Goal: Task Accomplishment & Management: Use online tool/utility

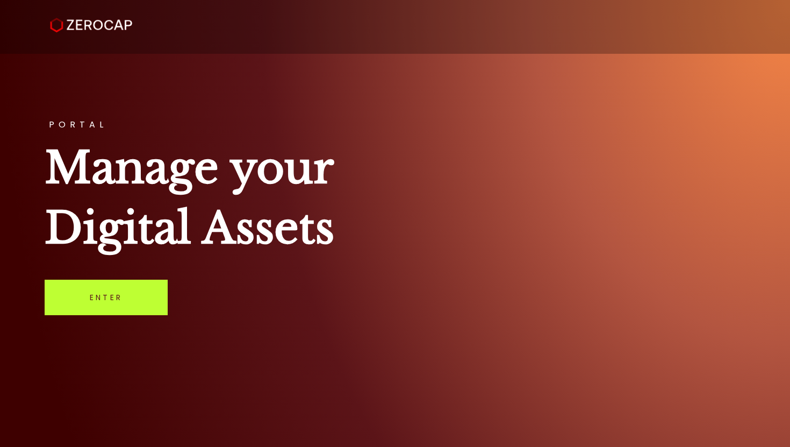
click at [109, 297] on link "Enter" at bounding box center [106, 297] width 123 height 35
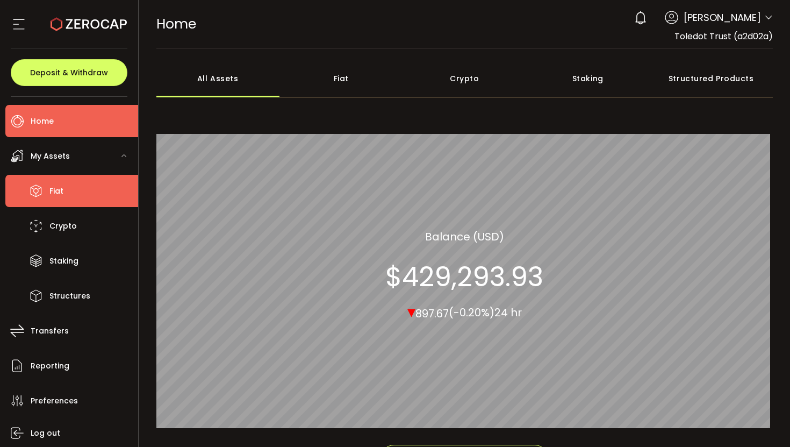
click at [54, 185] on span "Fiat" at bounding box center [56, 191] width 14 height 16
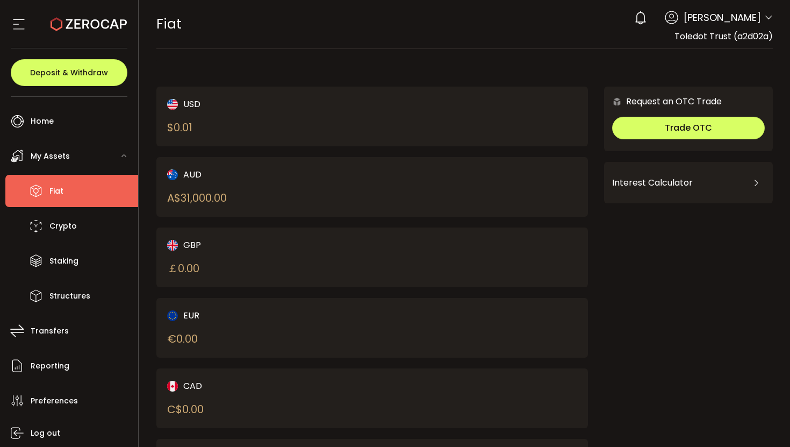
scroll to position [81, 0]
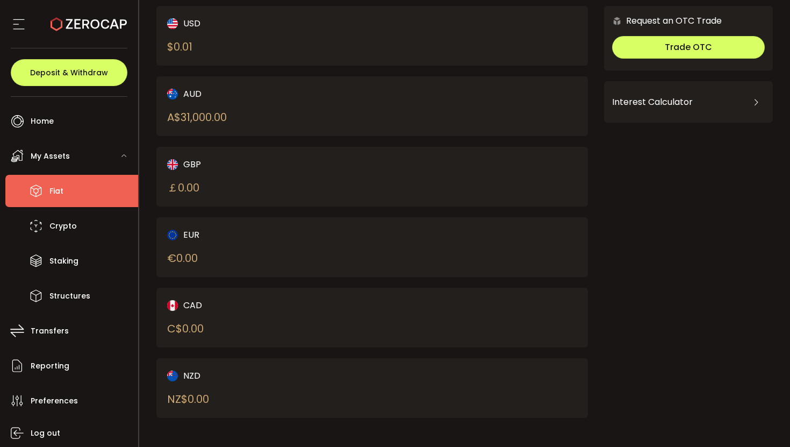
click at [470, 177] on div "GBP ￡ 0.00" at bounding box center [372, 177] width 432 height 60
click at [475, 137] on div "USD $ 0.01 AUD A$ 31,000.00 GBP ￡ 0.00 EUR € 0.00 CAD C$ 0.00 NZD" at bounding box center [372, 212] width 432 height 412
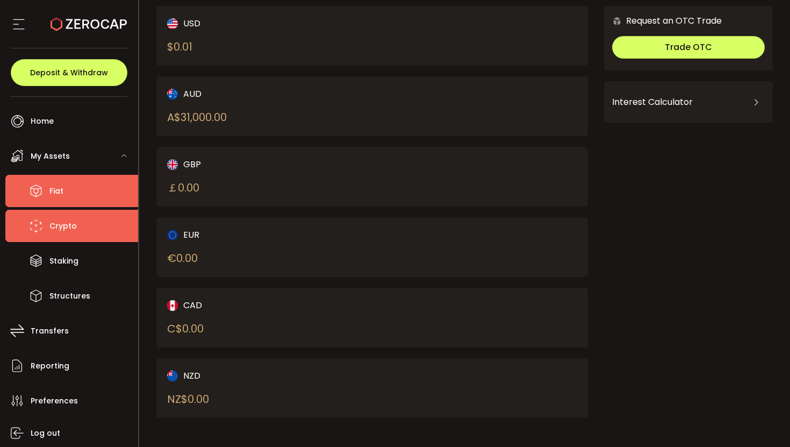
click at [81, 217] on li "Crypto" at bounding box center [71, 226] width 133 height 32
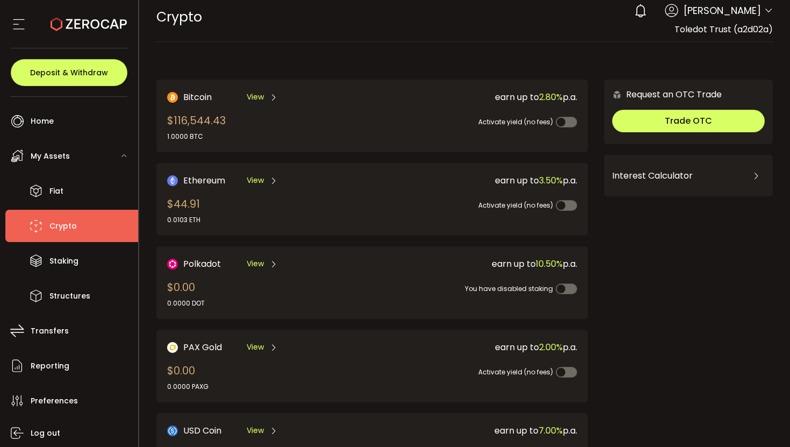
scroll to position [223, 0]
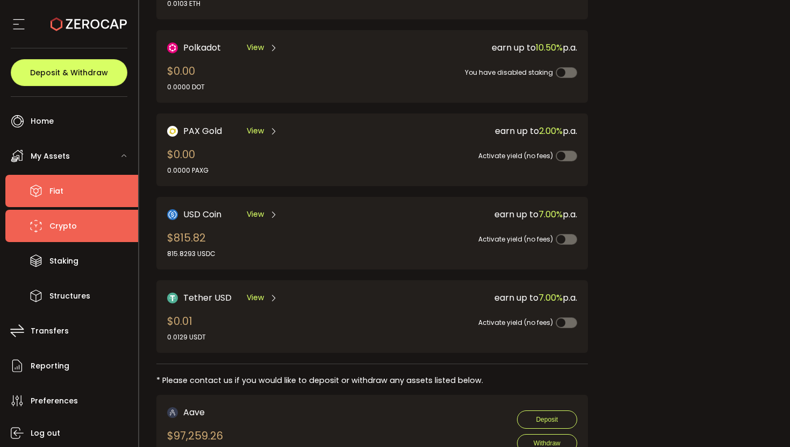
click at [94, 187] on li "Fiat" at bounding box center [71, 191] width 133 height 32
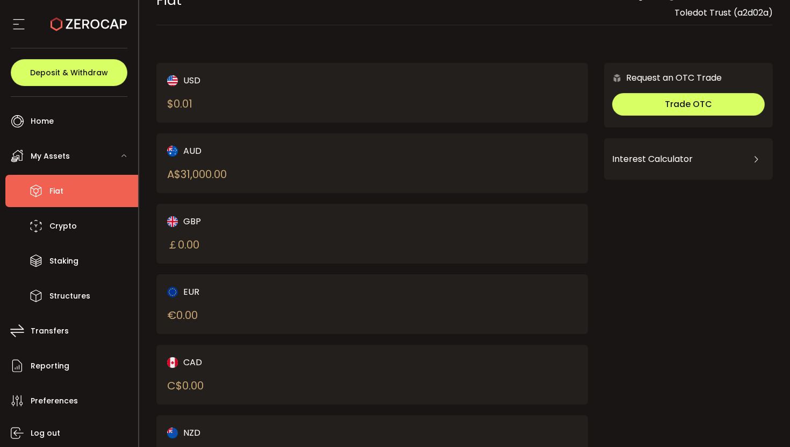
scroll to position [81, 0]
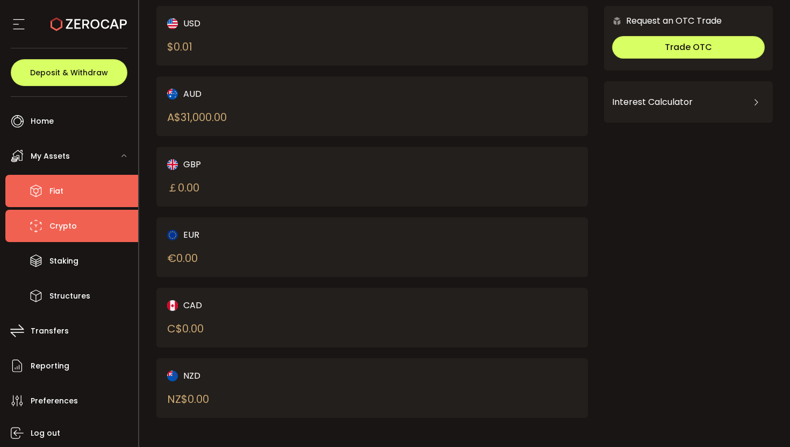
click at [71, 226] on span "Crypto" at bounding box center [62, 226] width 27 height 16
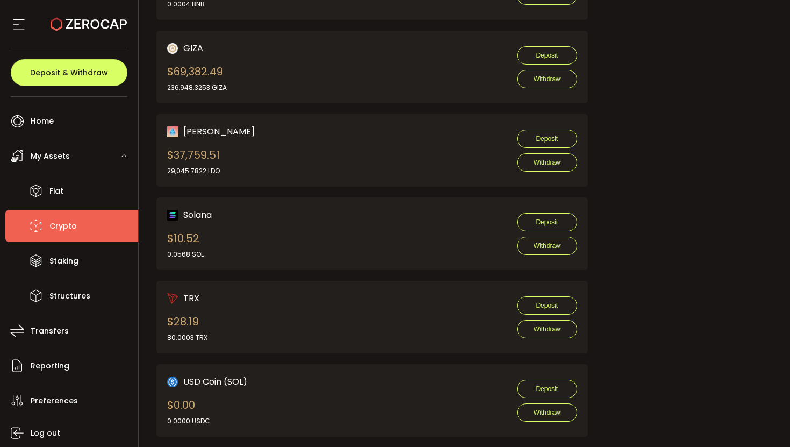
scroll to position [1013, 0]
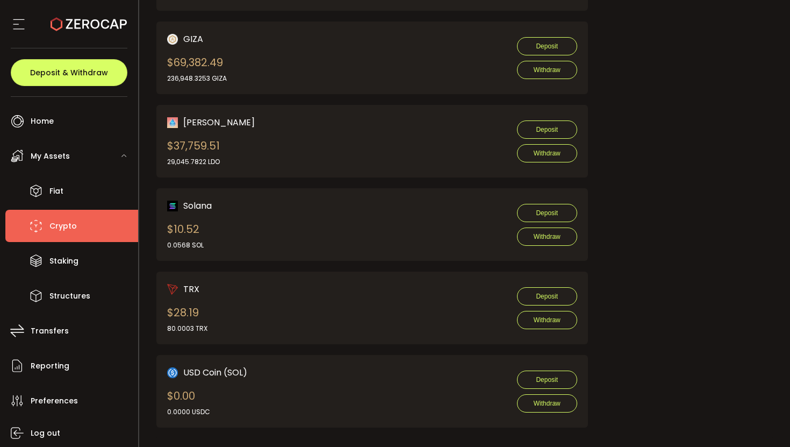
click at [492, 37] on div "GIZA $69,382.49 236,948.3253 GIZA Deposit Withdraw" at bounding box center [372, 57] width 410 height 51
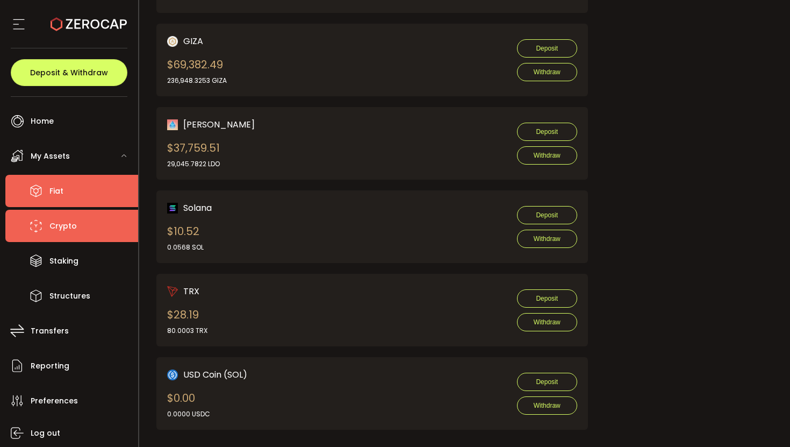
click at [54, 193] on span "Fiat" at bounding box center [56, 191] width 14 height 16
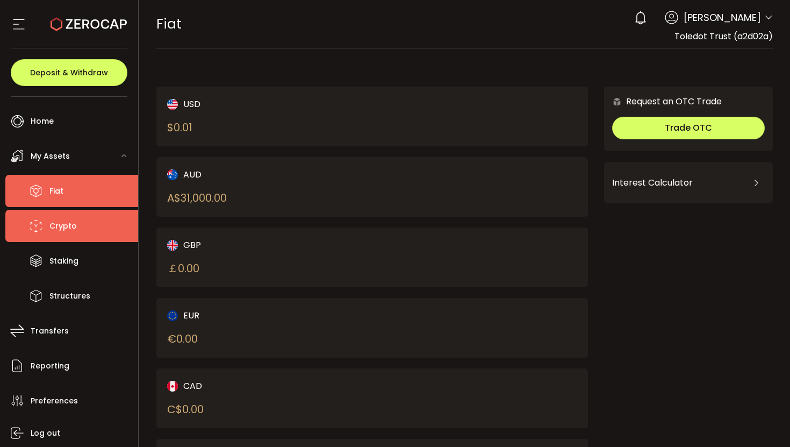
click at [94, 221] on li "Crypto" at bounding box center [71, 226] width 133 height 32
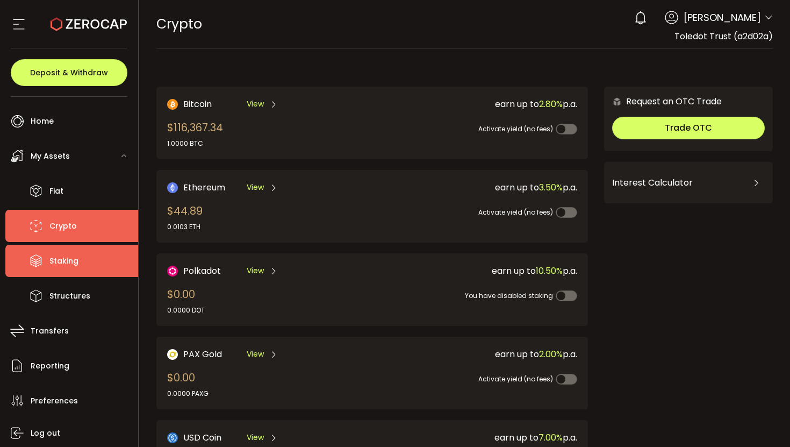
click at [77, 262] on span "Staking" at bounding box center [63, 261] width 29 height 16
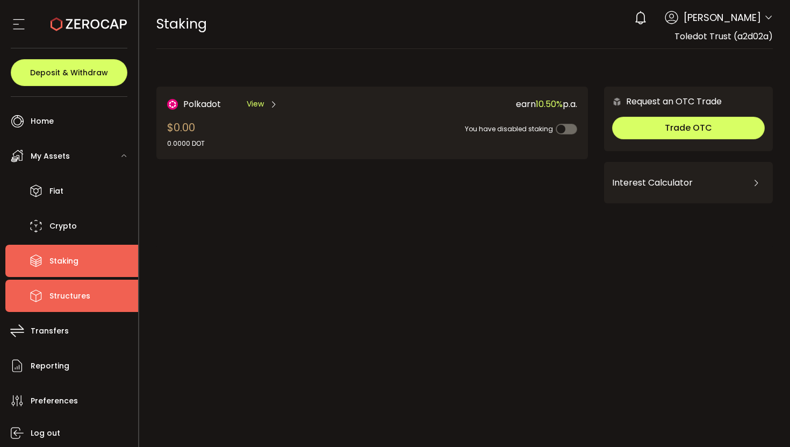
click at [87, 299] on span "Structures" at bounding box center [69, 296] width 41 height 16
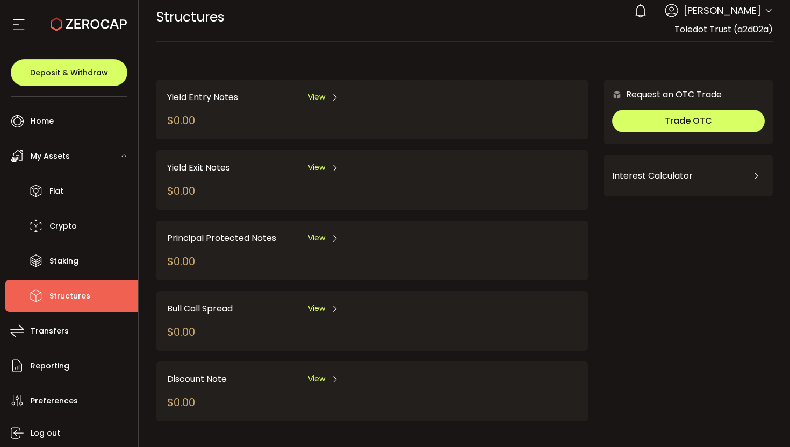
scroll to position [11, 0]
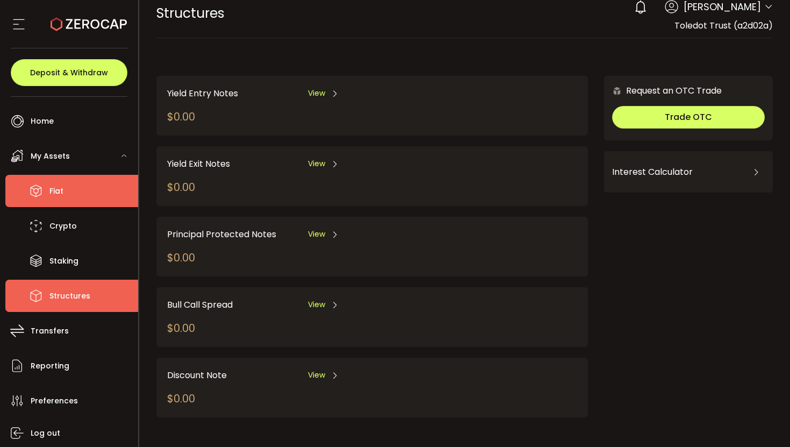
click at [95, 188] on li "Fiat" at bounding box center [71, 191] width 133 height 32
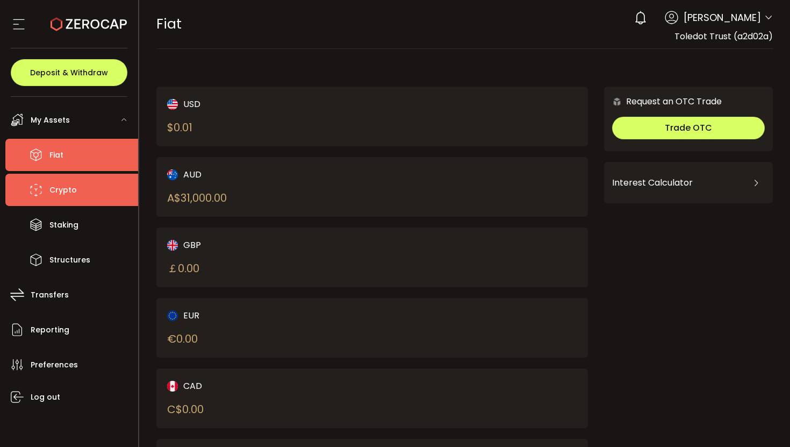
click at [77, 197] on li "Crypto" at bounding box center [71, 190] width 133 height 32
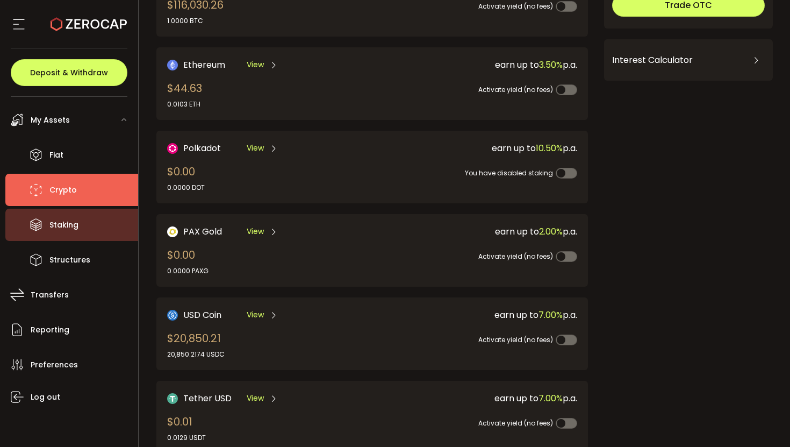
scroll to position [122, 0]
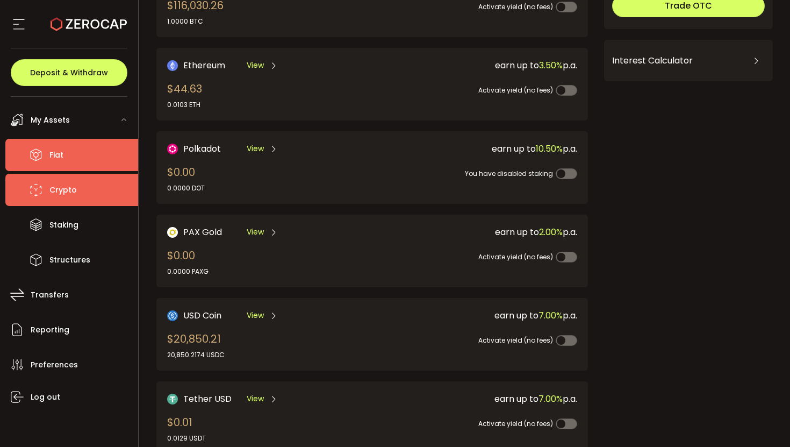
click at [87, 155] on li "Fiat" at bounding box center [71, 155] width 133 height 32
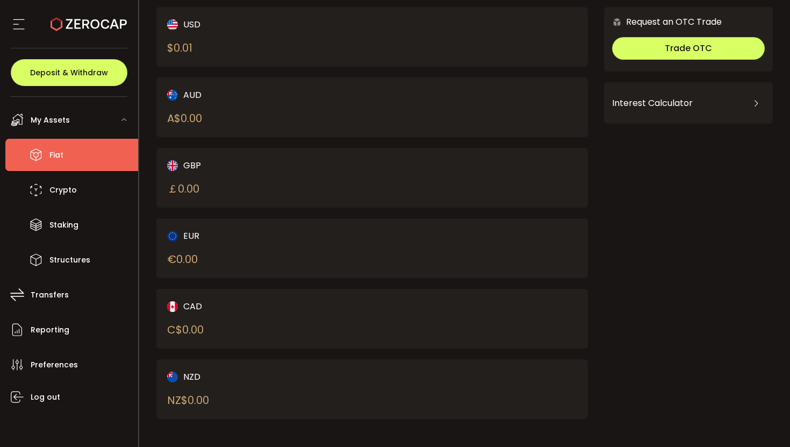
scroll to position [81, 0]
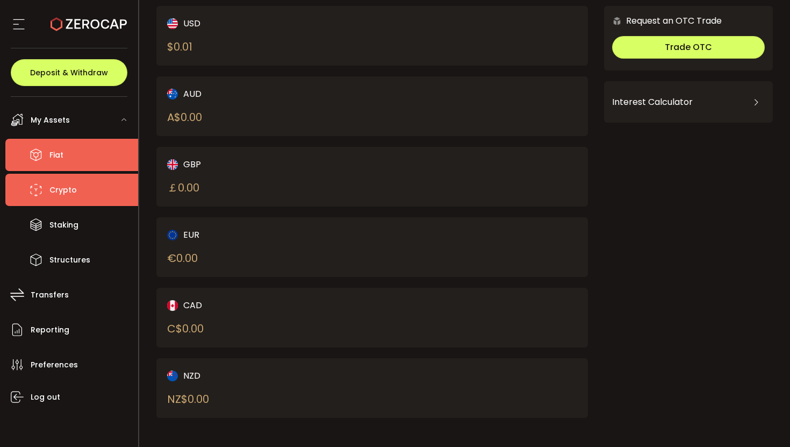
click at [84, 188] on li "Crypto" at bounding box center [71, 190] width 133 height 32
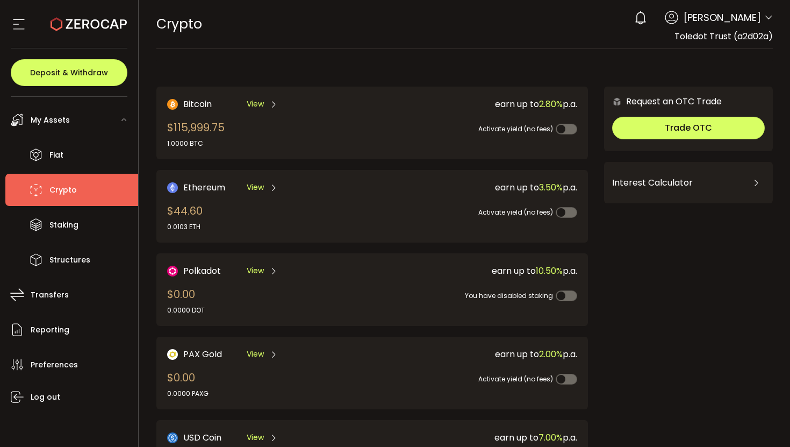
click at [536, 48] on div "CRYPTO Buy Power $0.00 USD Crypto Crypto Your verification is pending 0 Benjami…" at bounding box center [464, 24] width 617 height 48
click at [522, 45] on div "CRYPTO Buy Power $0.00 USD Crypto Crypto Your verification is pending 0 Benjami…" at bounding box center [464, 24] width 617 height 48
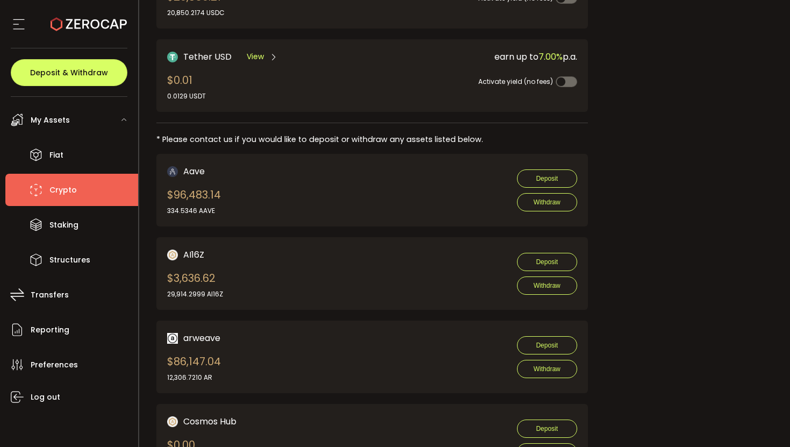
scroll to position [177, 0]
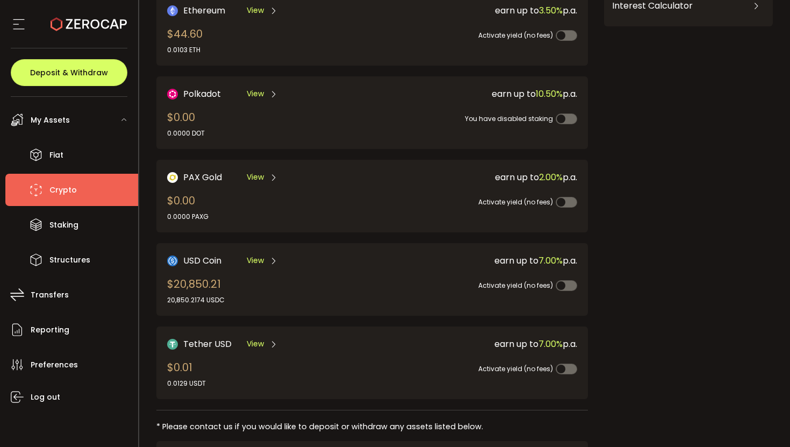
click at [273, 275] on div "USD Coin View $20,850.21 20,850.2174 USDC" at bounding box center [259, 279] width 184 height 51
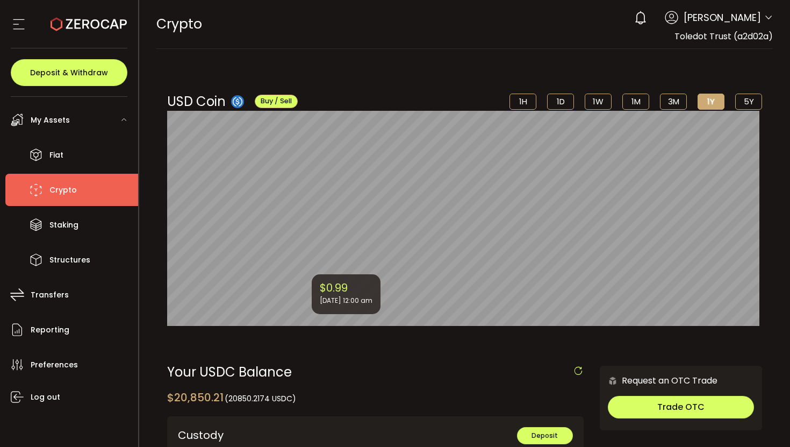
scroll to position [220, 0]
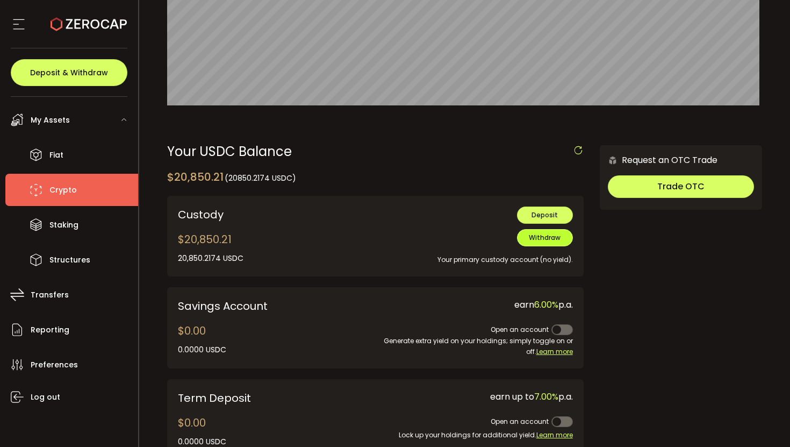
click at [542, 237] on span "Withdraw" at bounding box center [545, 237] width 32 height 9
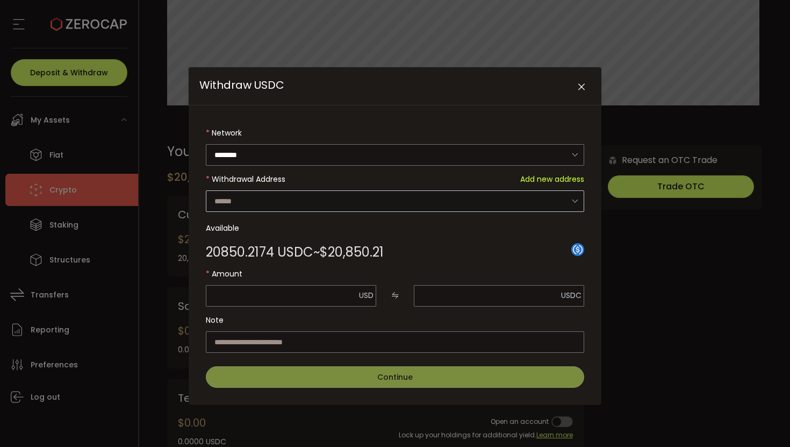
click at [577, 205] on icon "Withdraw USDC" at bounding box center [574, 201] width 13 height 22
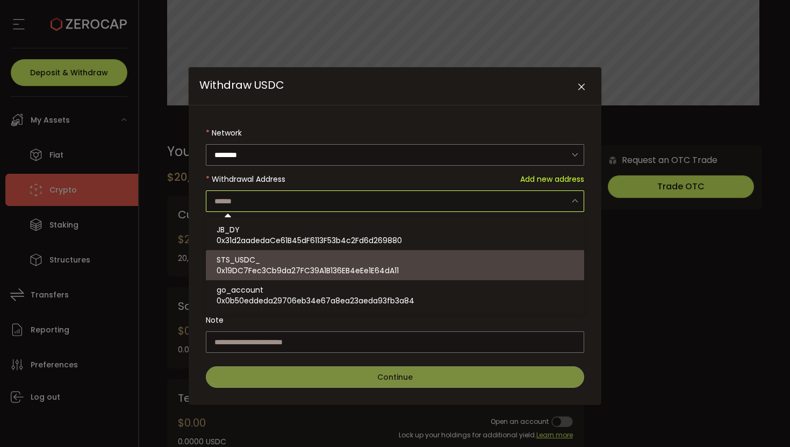
click at [416, 262] on div "STS_USDC_ 0x19DC7Fec3Cb9da27FC39A1B136EB4eEe1E64dA11" at bounding box center [397, 265] width 360 height 30
type input "**********"
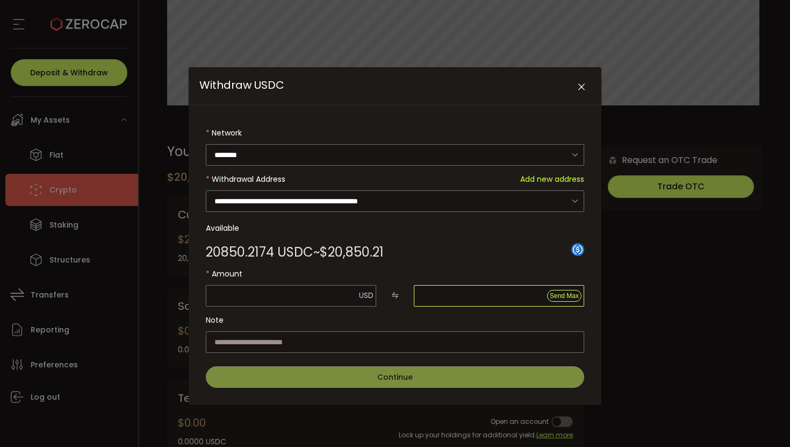
click at [492, 299] on input "Withdraw USDC" at bounding box center [499, 296] width 170 height 22
type input "****"
type input "*"
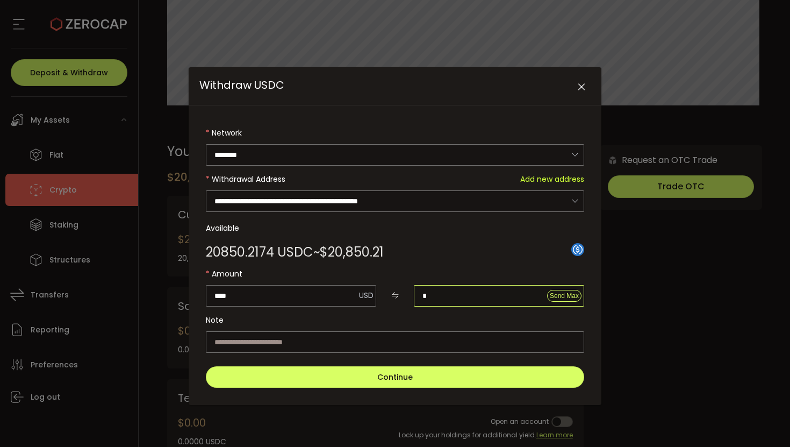
type input "****"
type input "**"
type input "*****"
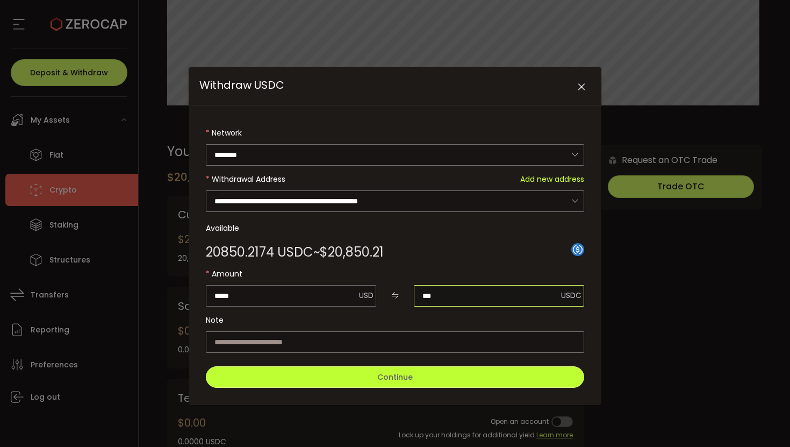
type input "***"
click at [452, 382] on button "Continue" at bounding box center [395, 377] width 378 height 22
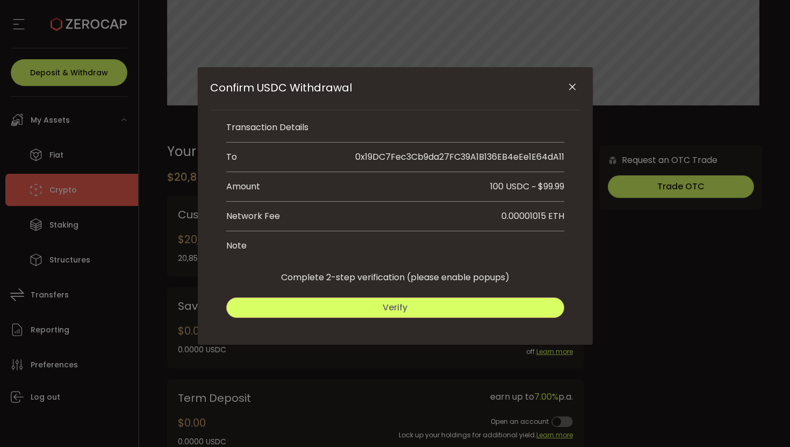
click at [424, 313] on button "Verify" at bounding box center [395, 307] width 338 height 20
click at [462, 302] on button "Submit" at bounding box center [481, 307] width 167 height 20
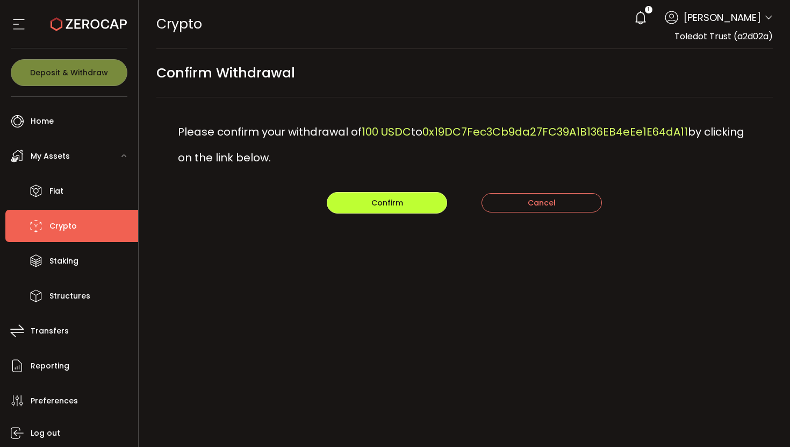
click at [417, 211] on button "Confirm" at bounding box center [387, 203] width 120 height 22
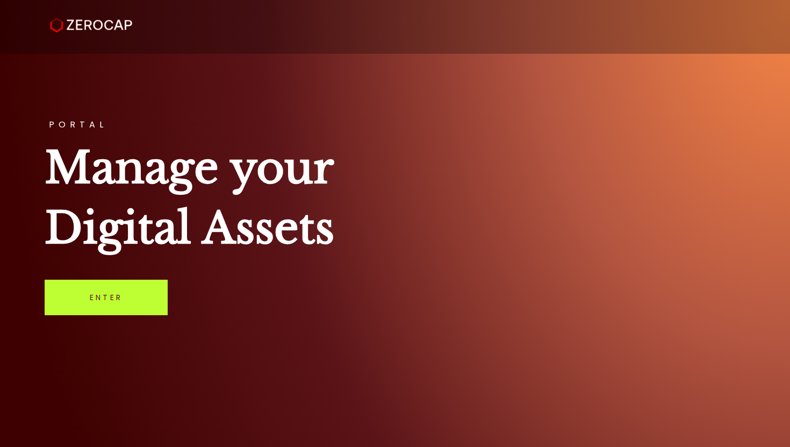
click at [102, 304] on link "Enter" at bounding box center [106, 297] width 123 height 35
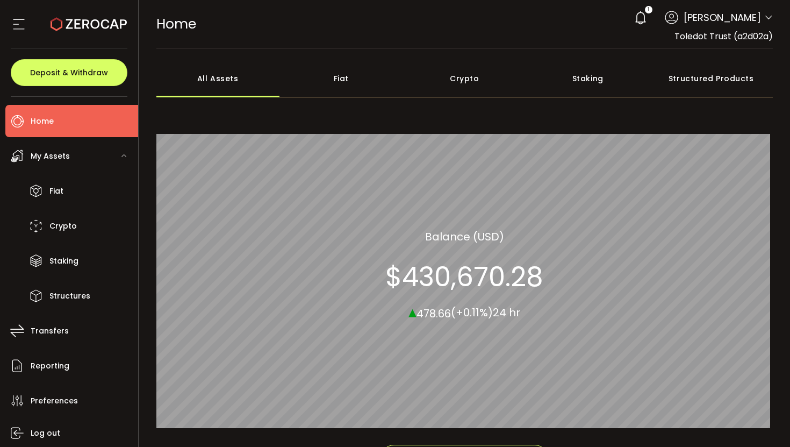
click at [641, 19] on icon at bounding box center [640, 17] width 15 height 15
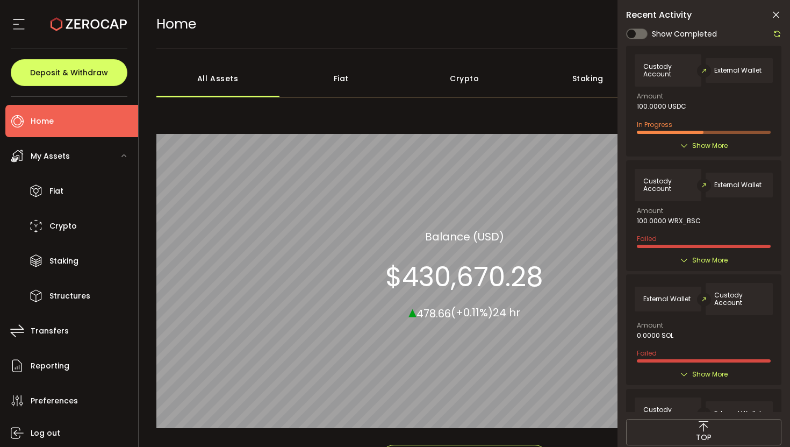
click at [692, 144] on span "Show More" at bounding box center [709, 145] width 35 height 11
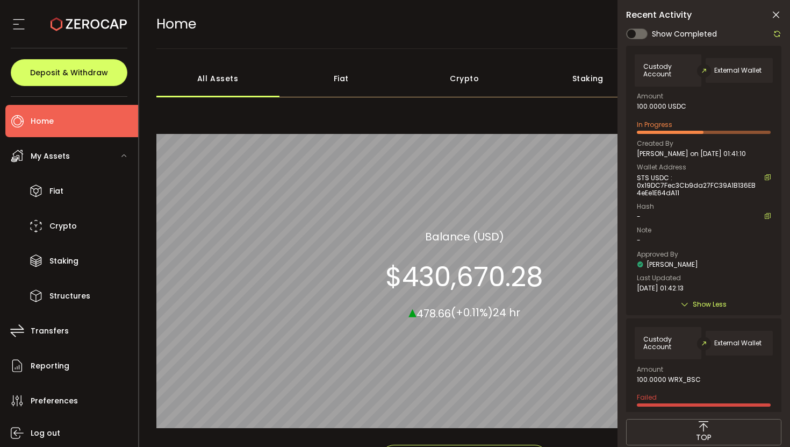
click at [772, 15] on icon at bounding box center [776, 15] width 11 height 11
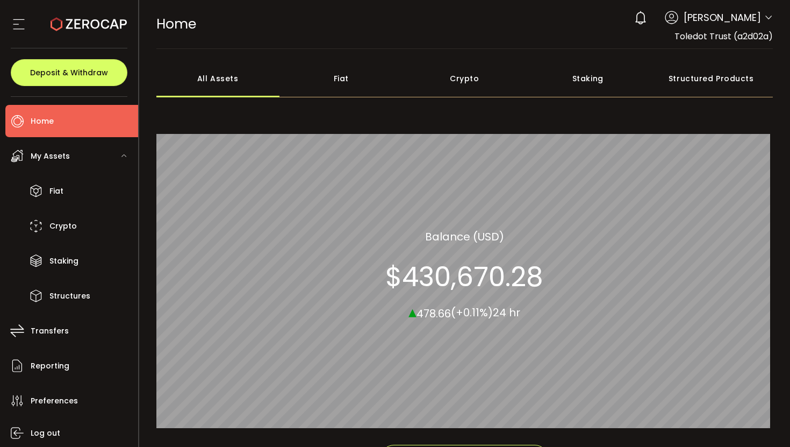
click at [228, 127] on div "Fiat 0.00% All_Assets Balance (USD) $430,670.28 ▴ 478.66 (+0.11%) 24 hr" at bounding box center [464, 275] width 617 height 340
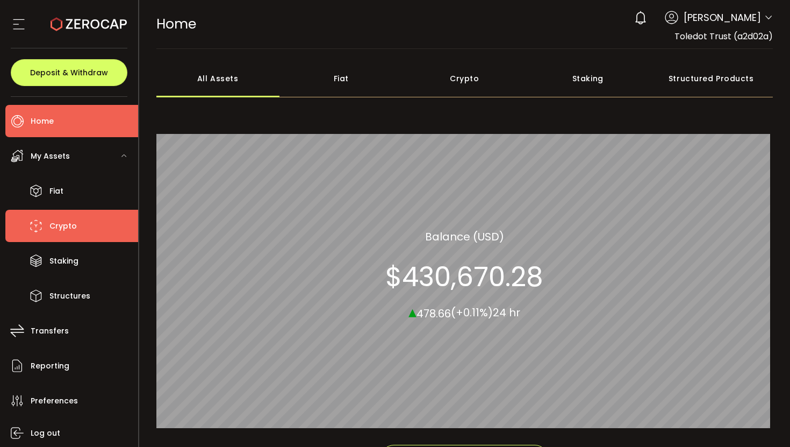
click at [74, 223] on span "Crypto" at bounding box center [62, 226] width 27 height 16
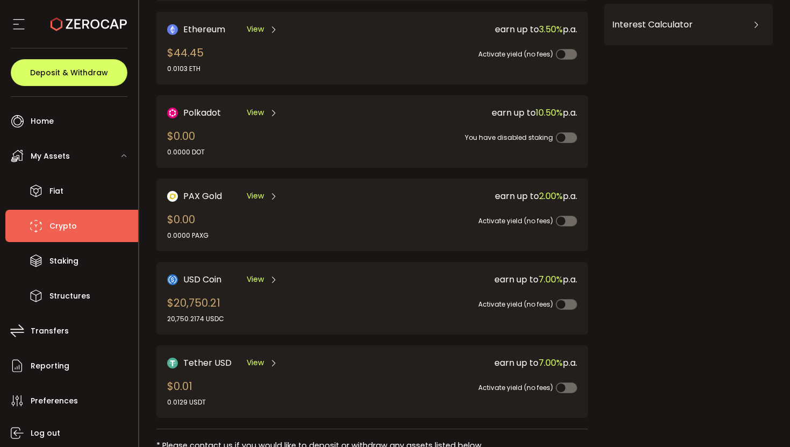
scroll to position [201, 0]
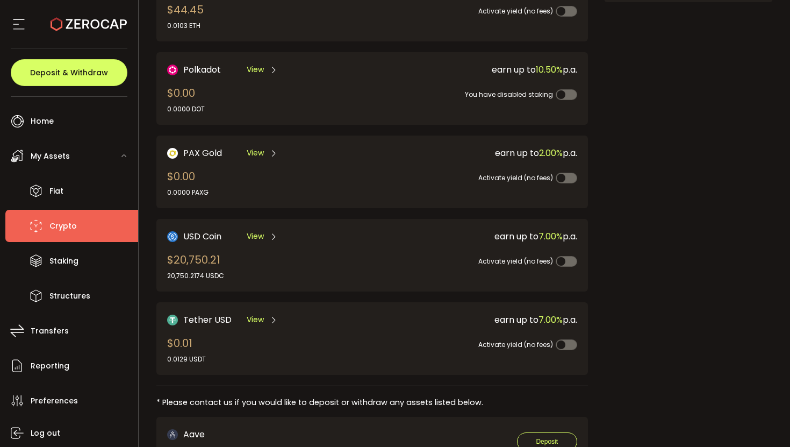
click at [340, 247] on div "USD Coin View $20,750.21 20,750.2174 USDC" at bounding box center [259, 255] width 184 height 51
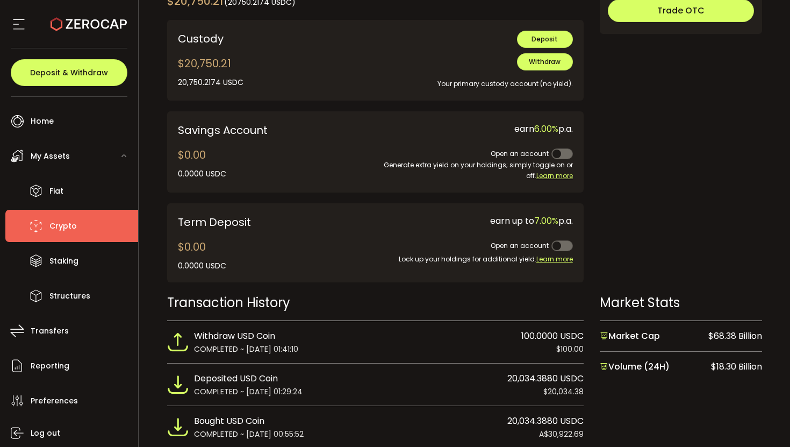
scroll to position [396, 0]
click at [529, 63] on span "Withdraw" at bounding box center [545, 62] width 32 height 9
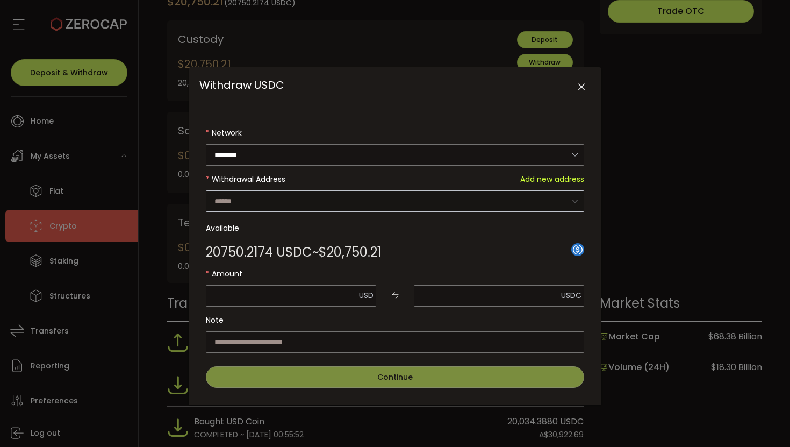
click at [574, 202] on icon "Withdraw USDC" at bounding box center [574, 201] width 13 height 22
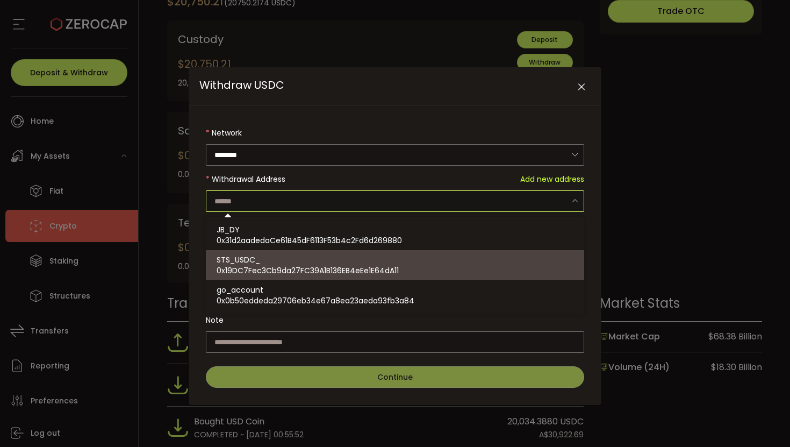
click at [359, 258] on div "STS_USDC_ 0x19DC7Fec3Cb9da27FC39A1B136EB4eEe1E64dA11" at bounding box center [397, 265] width 360 height 30
type input "**********"
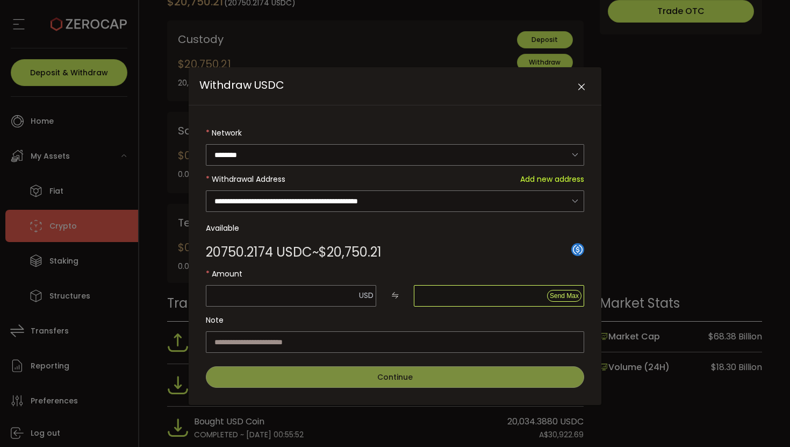
click at [441, 293] on input "Withdraw USDC" at bounding box center [499, 296] width 170 height 22
type input "****"
type input "*"
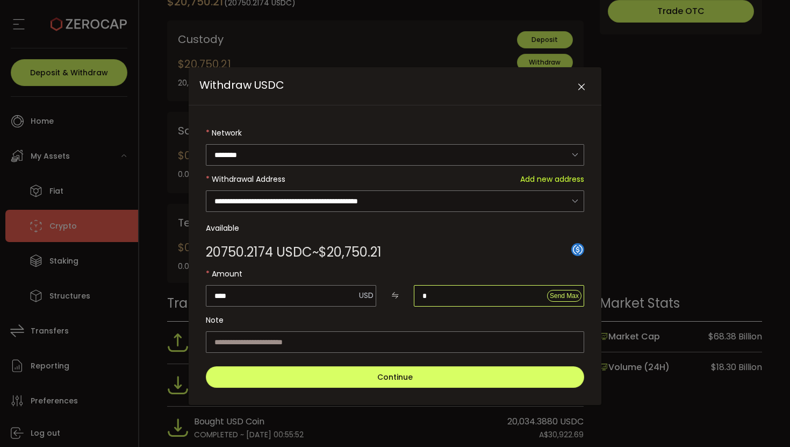
type input "*****"
type input "**"
type input "******"
type input "***"
type input "*******"
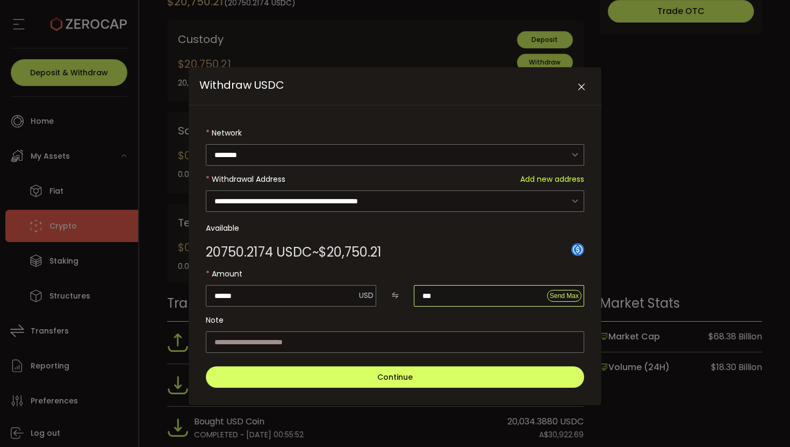
type input "****"
type input "********"
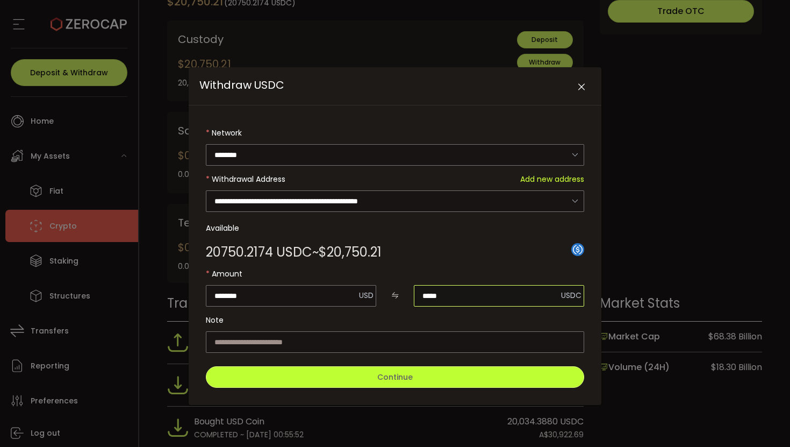
type input "*****"
click at [418, 375] on button "Continue" at bounding box center [395, 377] width 378 height 22
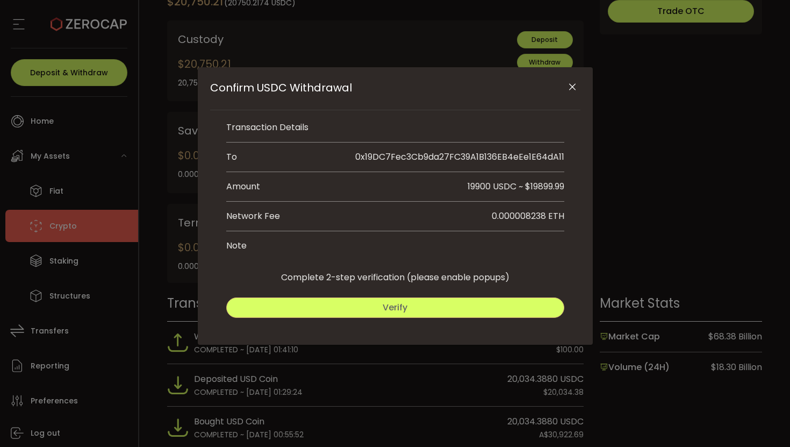
click at [415, 306] on button "Verify" at bounding box center [395, 307] width 338 height 20
click at [449, 317] on button "Submit" at bounding box center [481, 307] width 167 height 20
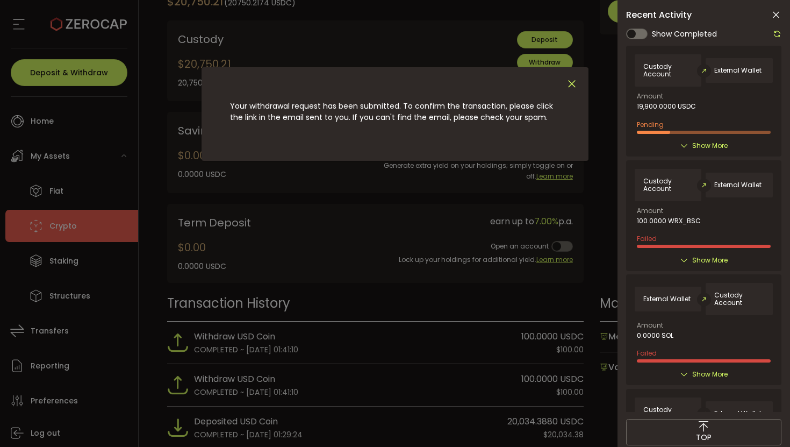
click at [574, 83] on icon "Close" at bounding box center [572, 84] width 12 height 12
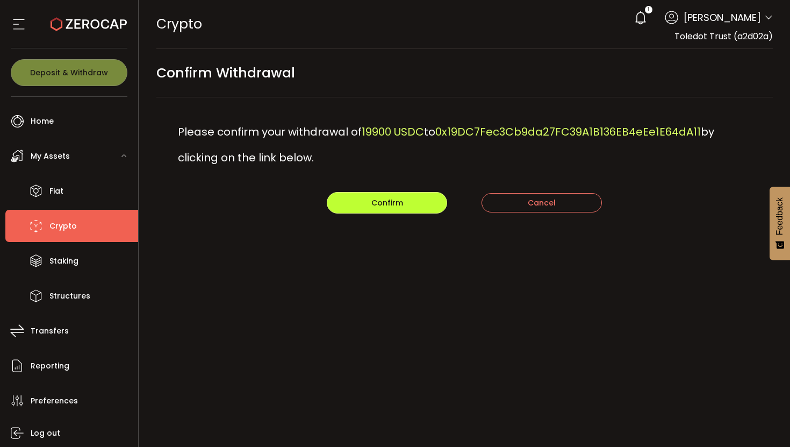
click at [399, 204] on span "Confirm" at bounding box center [387, 202] width 32 height 11
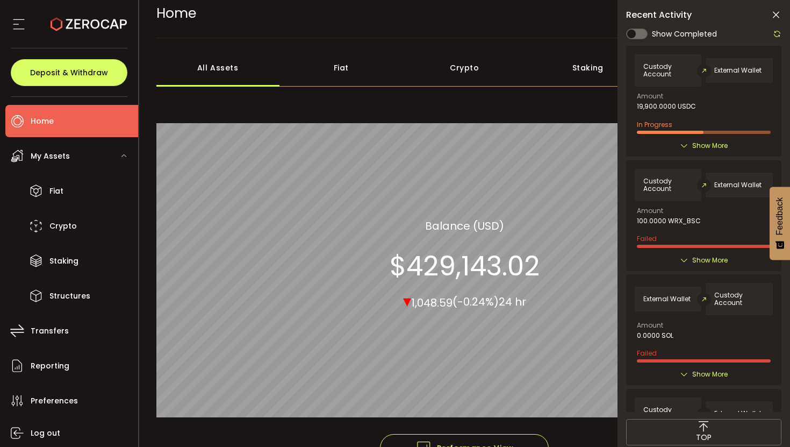
scroll to position [11, 0]
click at [682, 145] on icon at bounding box center [684, 145] width 9 height 9
click at [683, 145] on icon at bounding box center [684, 145] width 9 height 9
click at [682, 145] on icon at bounding box center [684, 145] width 9 height 9
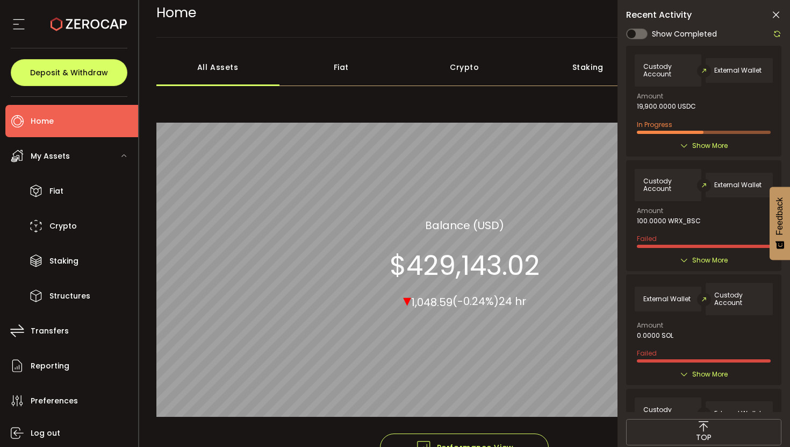
click at [47, 156] on span "My Assets" at bounding box center [50, 156] width 39 height 16
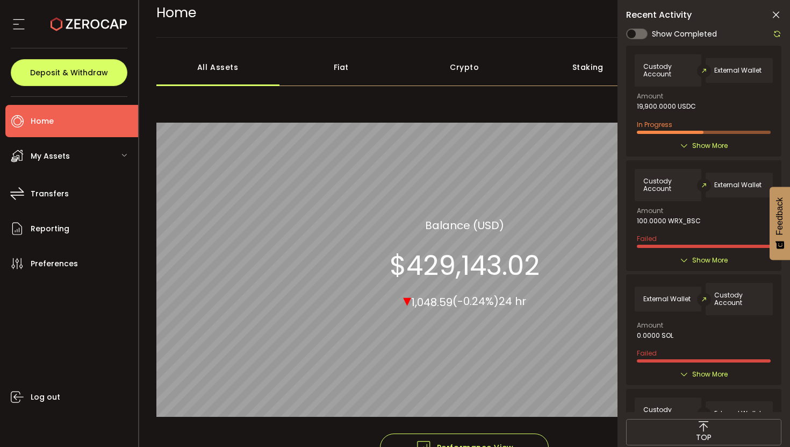
click at [47, 156] on span "My Assets" at bounding box center [50, 156] width 39 height 16
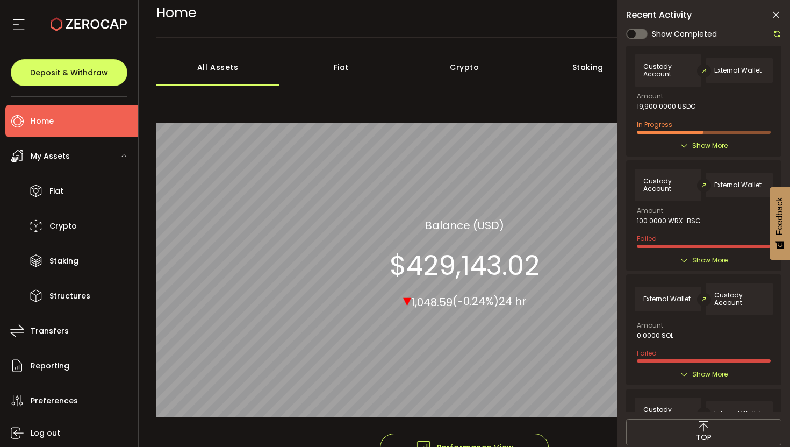
click at [682, 145] on icon at bounding box center [684, 145] width 9 height 9
click at [682, 143] on icon at bounding box center [684, 145] width 9 height 9
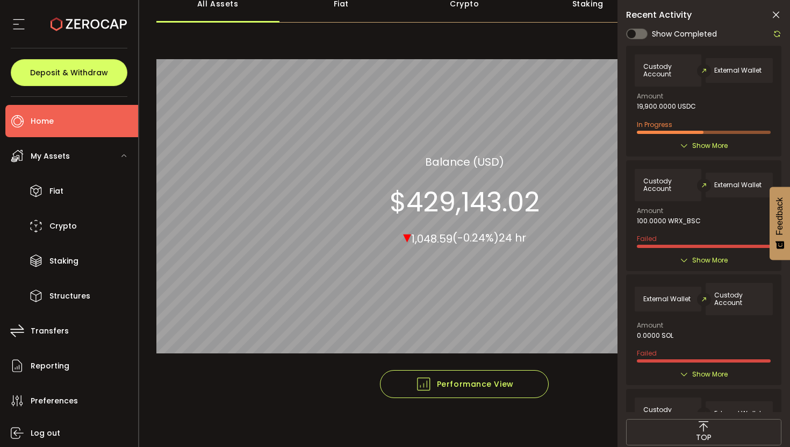
scroll to position [82, 0]
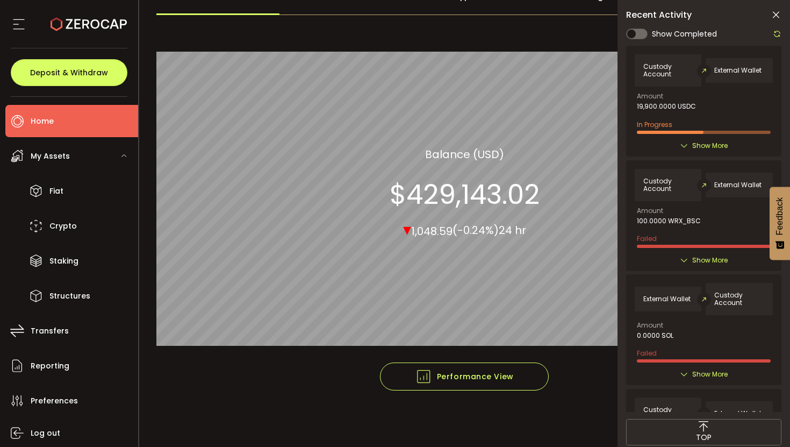
click at [681, 141] on icon at bounding box center [684, 145] width 9 height 9
click at [681, 142] on icon at bounding box center [684, 145] width 9 height 9
